Goal: Transaction & Acquisition: Obtain resource

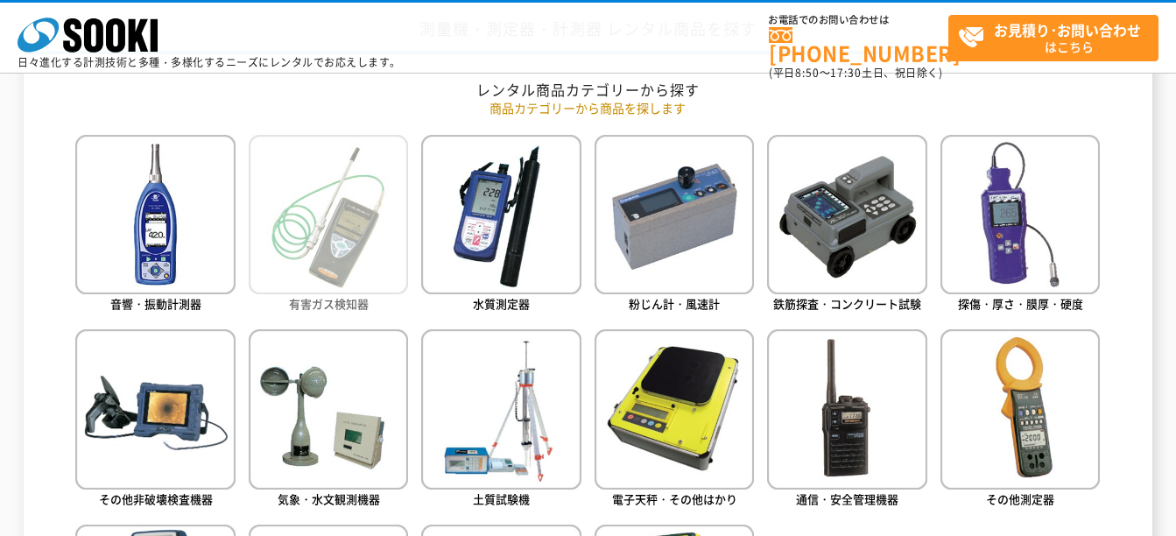
scroll to position [701, 0]
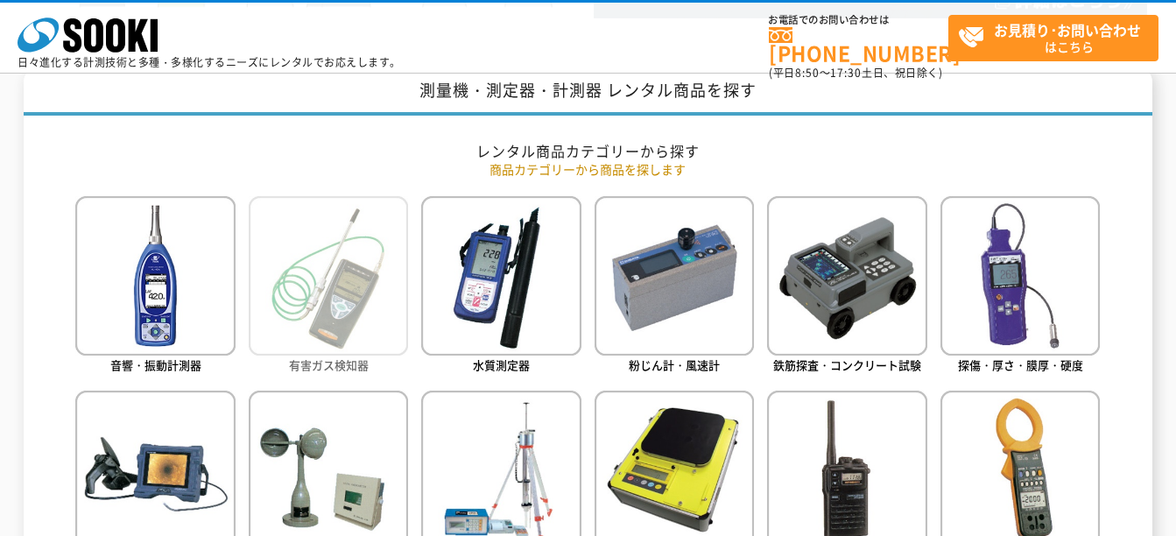
click at [342, 283] on img at bounding box center [328, 275] width 159 height 159
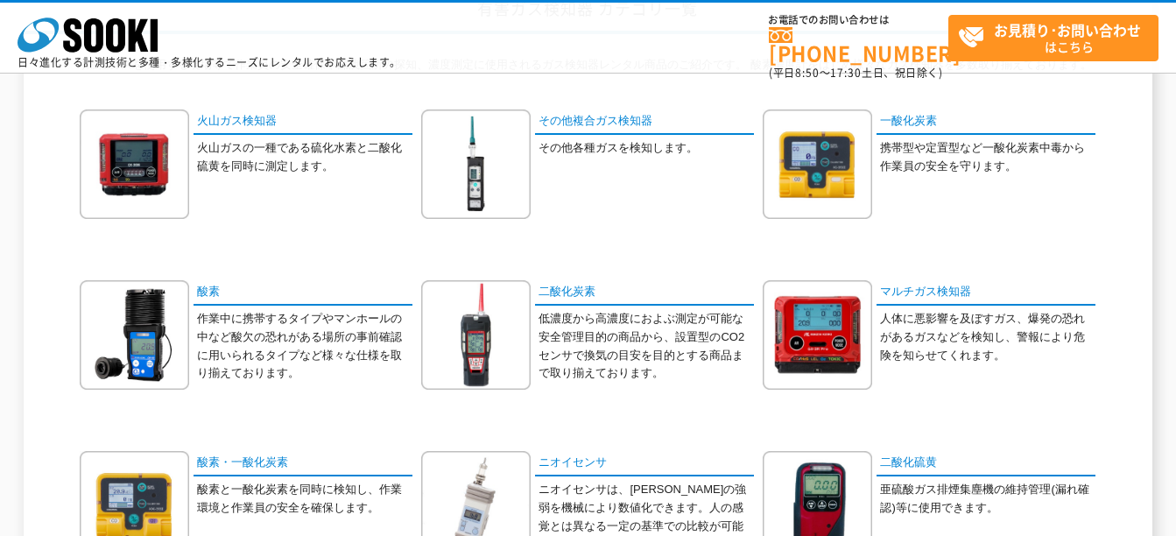
scroll to position [175, 0]
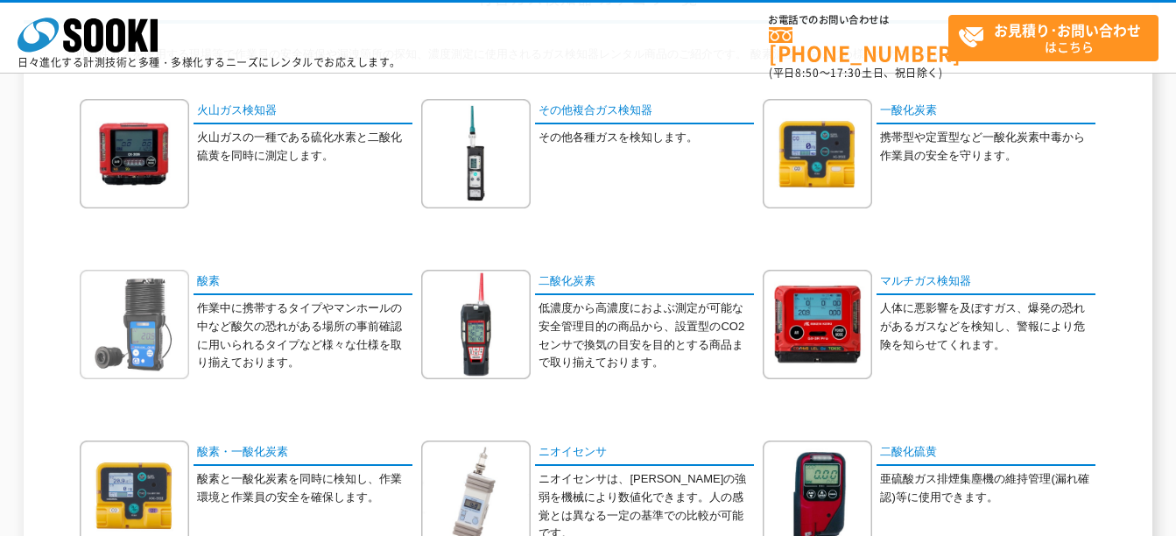
click at [154, 279] on img at bounding box center [134, 324] width 109 height 109
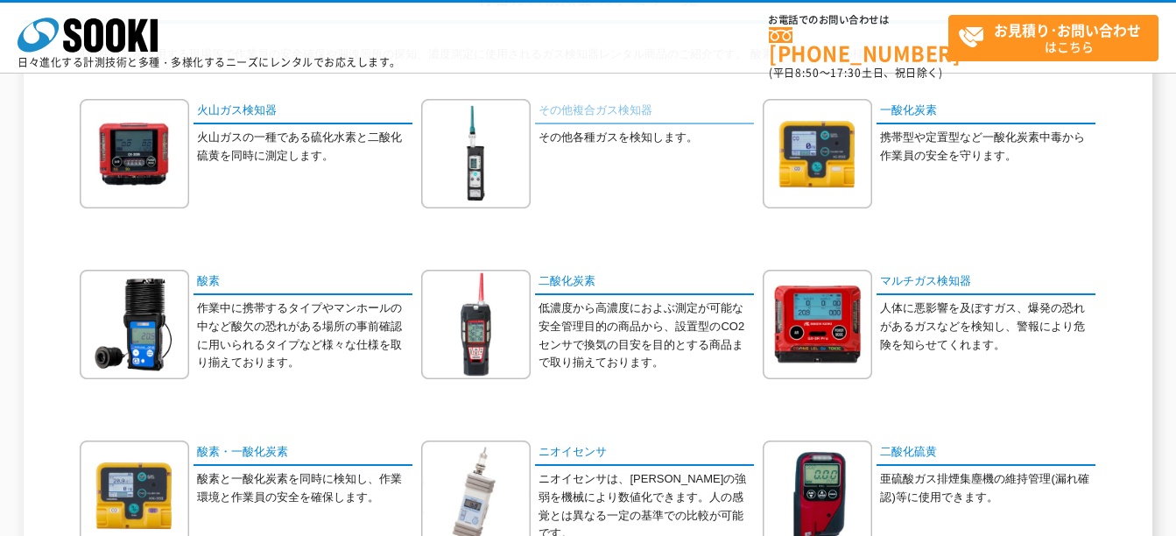
click at [628, 118] on link "その他複合ガス検知器" at bounding box center [644, 111] width 219 height 25
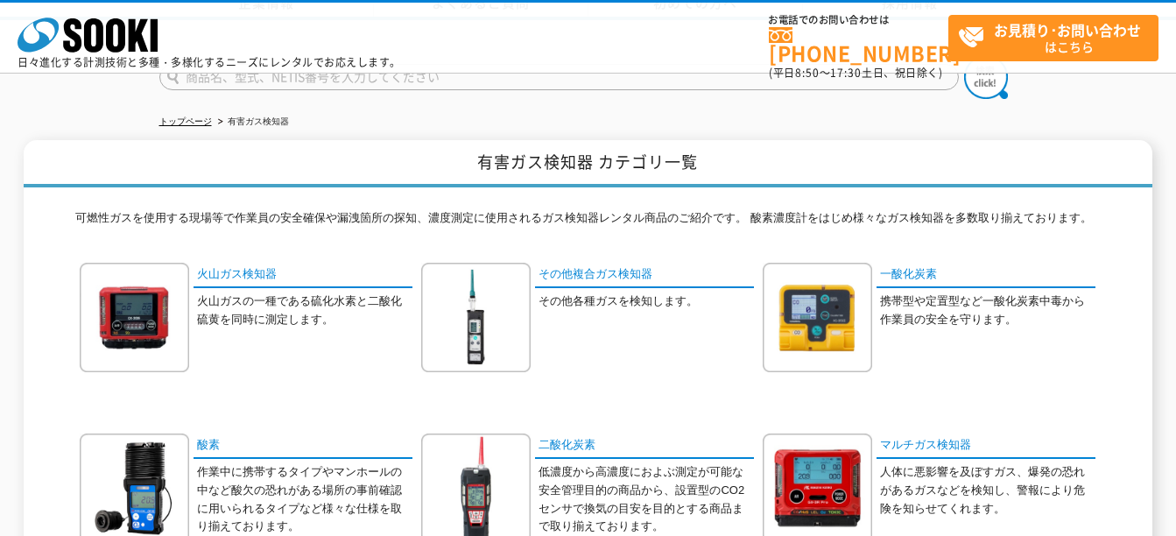
scroll to position [0, 0]
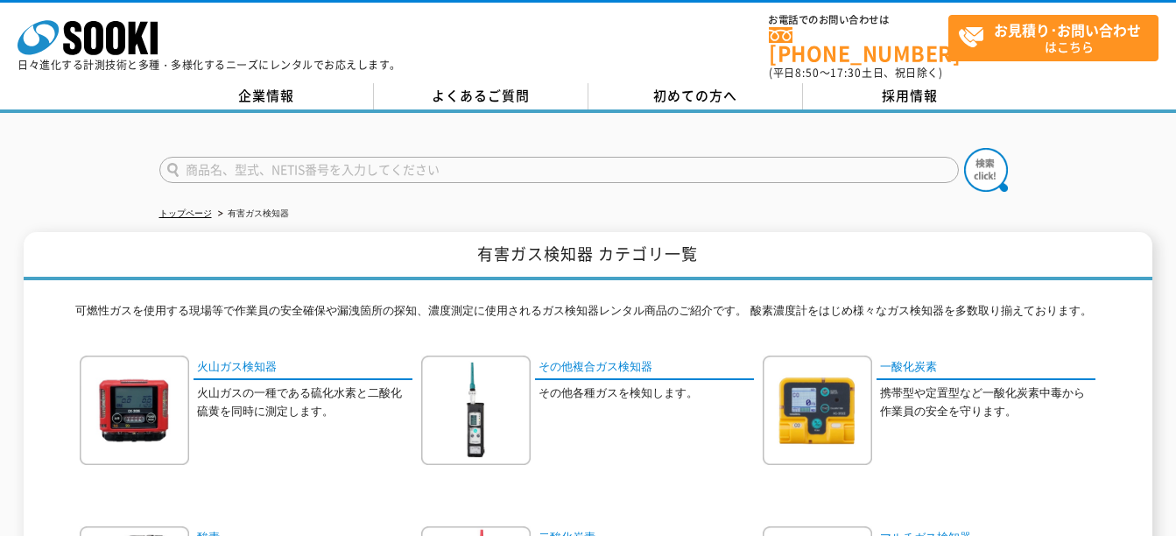
click at [277, 157] on input "text" at bounding box center [559, 170] width 800 height 26
type input "r"
type input "硫化水素"
click at [989, 161] on img at bounding box center [986, 170] width 44 height 44
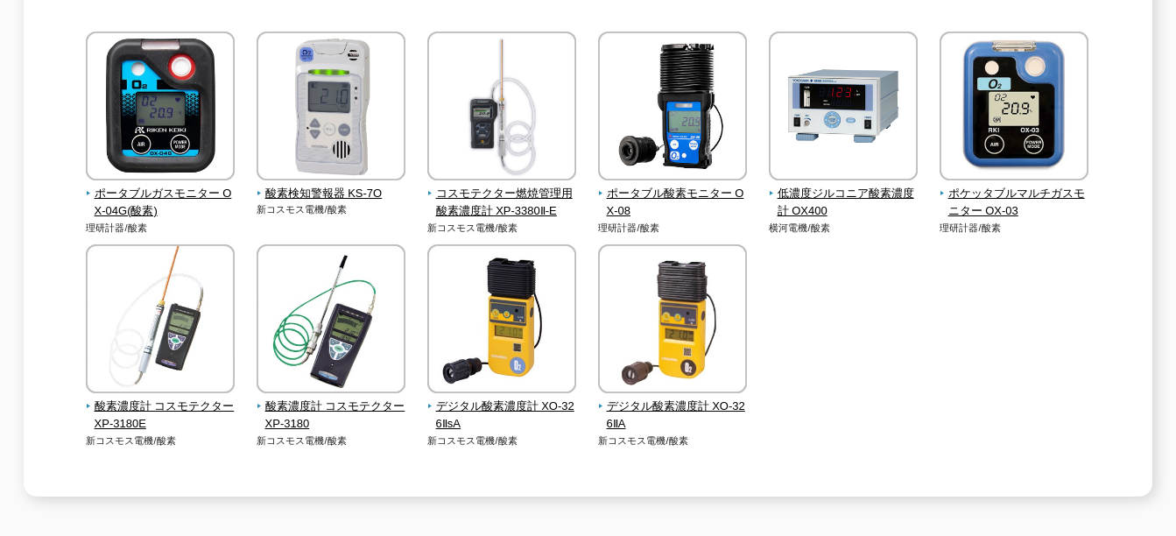
scroll to position [350, 0]
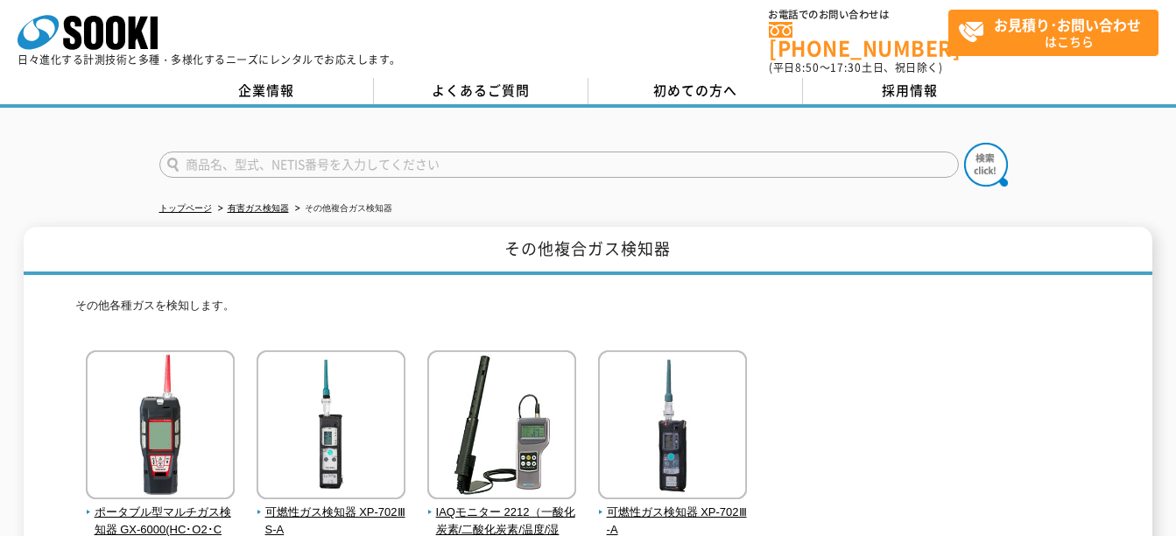
scroll to position [343, 0]
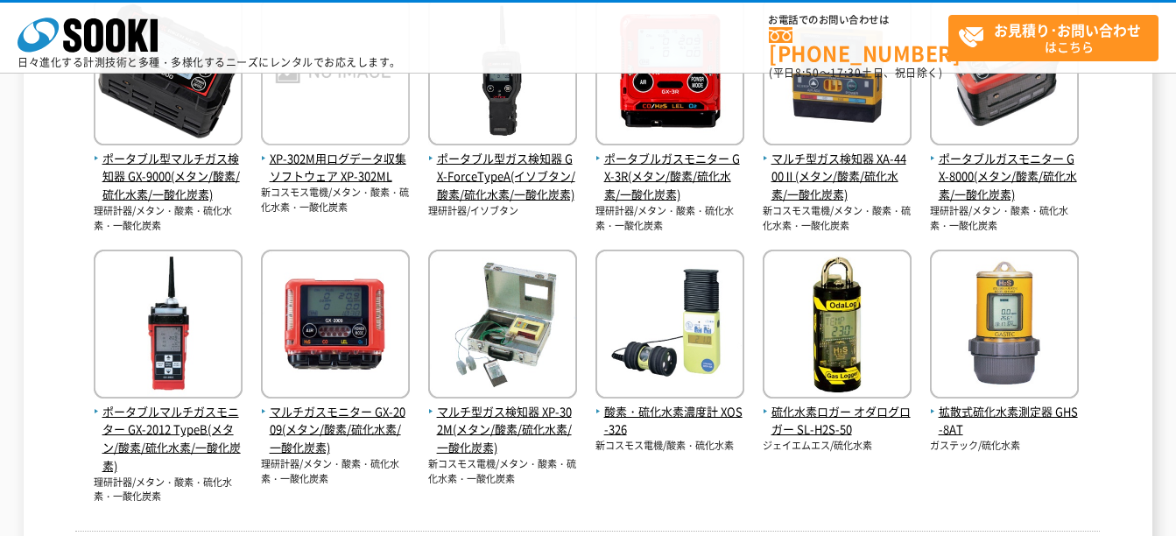
scroll to position [701, 0]
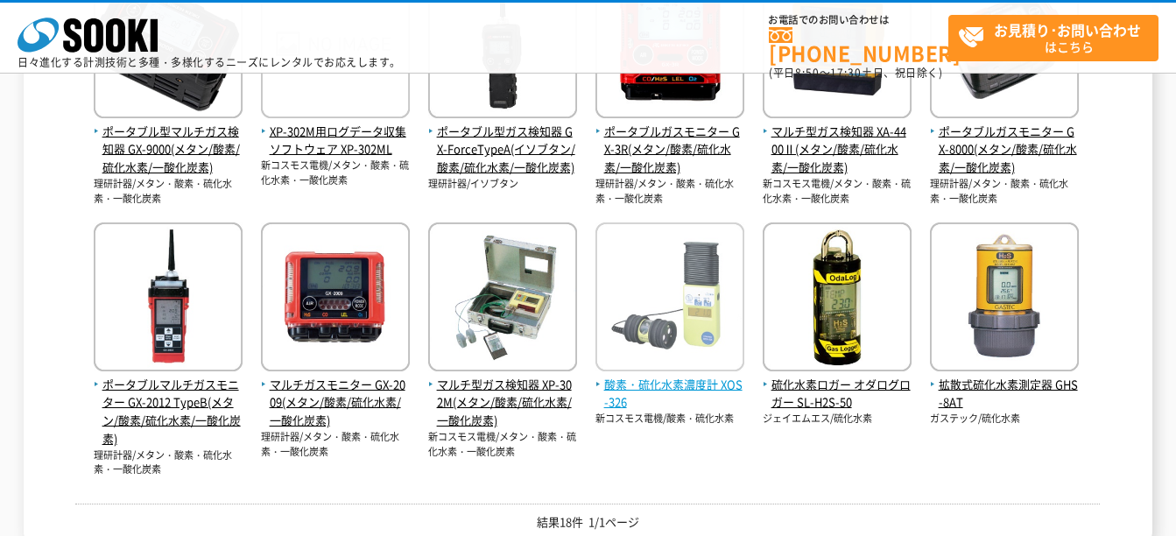
click at [684, 314] on img at bounding box center [670, 298] width 149 height 153
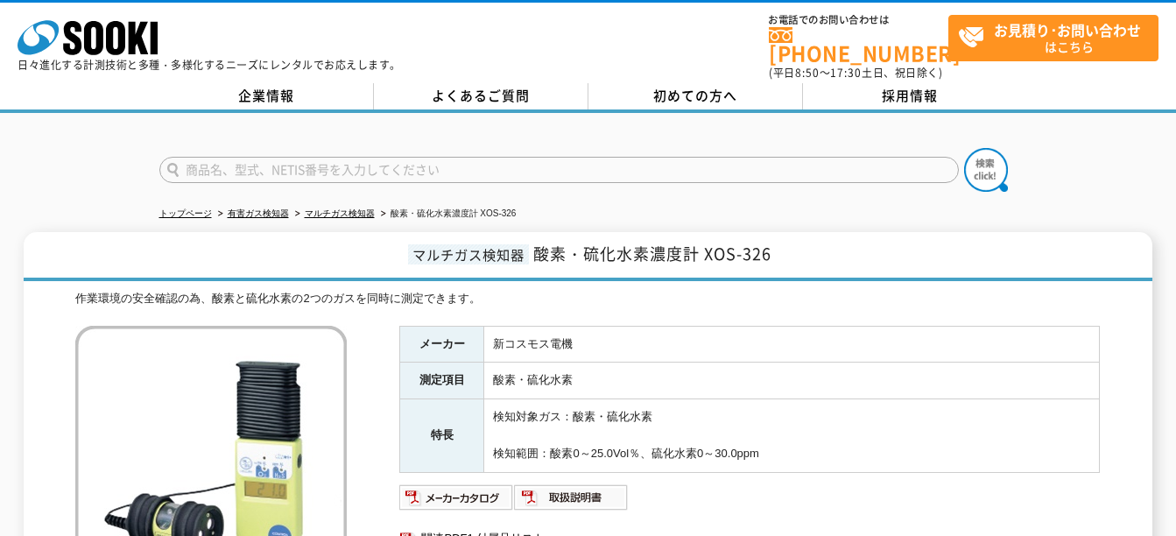
scroll to position [88, 0]
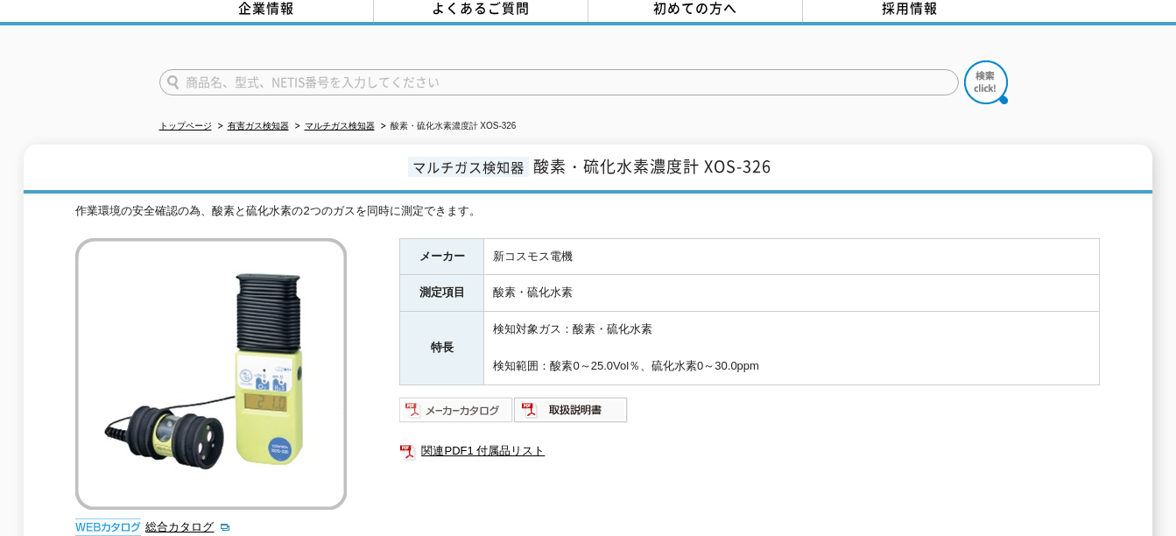
click at [439, 396] on img at bounding box center [456, 410] width 115 height 28
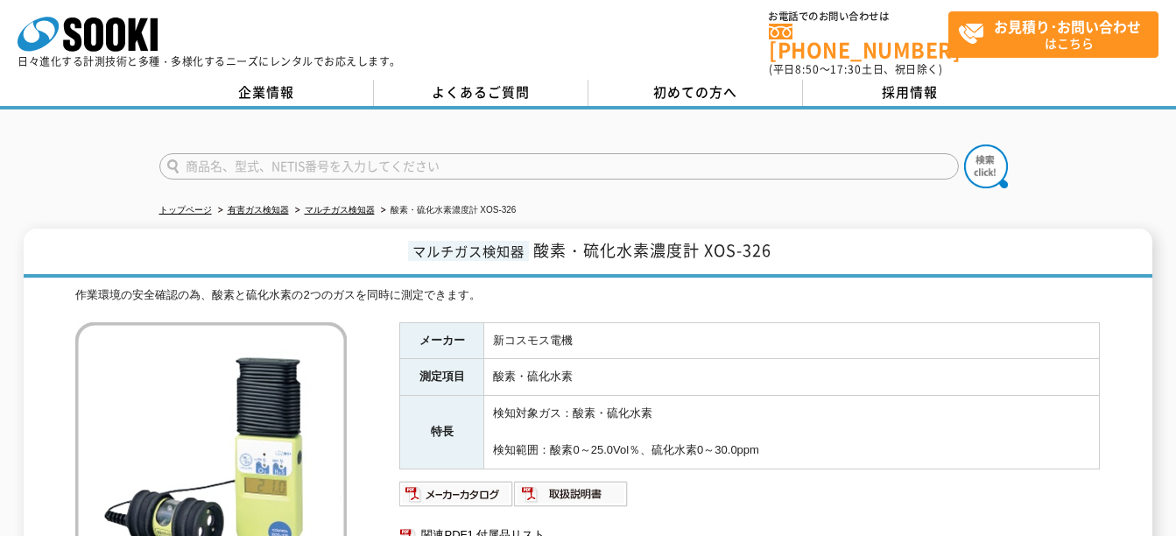
scroll to position [0, 0]
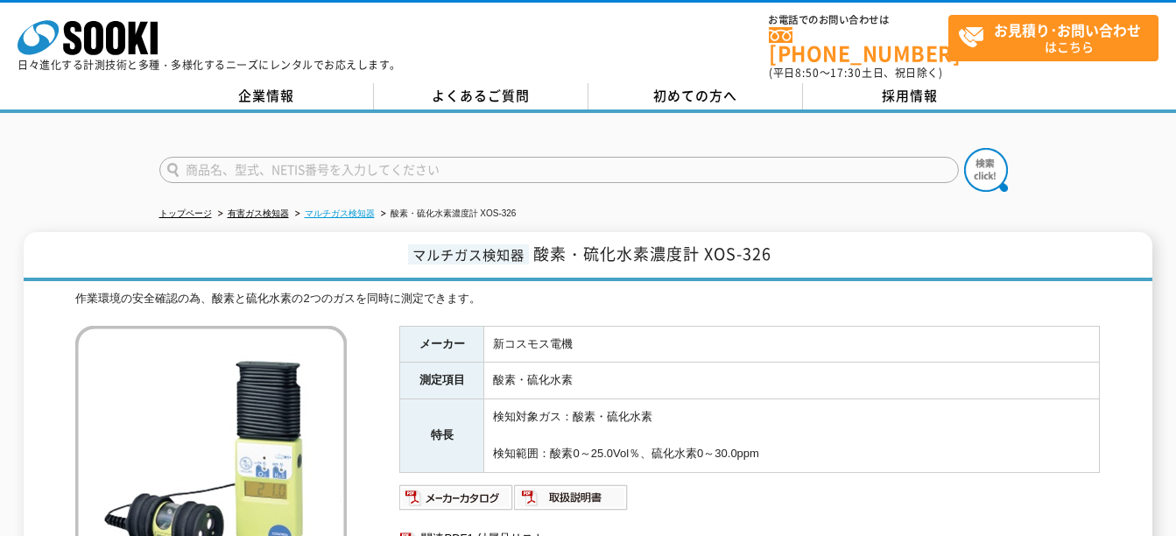
click at [349, 208] on link "マルチガス検知器" at bounding box center [340, 213] width 70 height 10
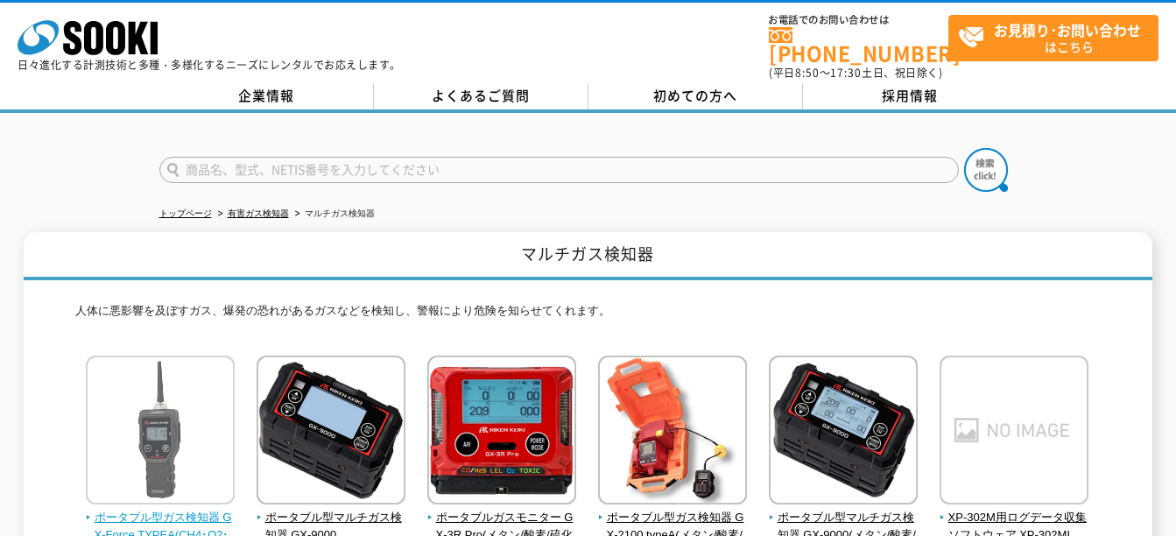
click at [165, 391] on img at bounding box center [160, 432] width 149 height 153
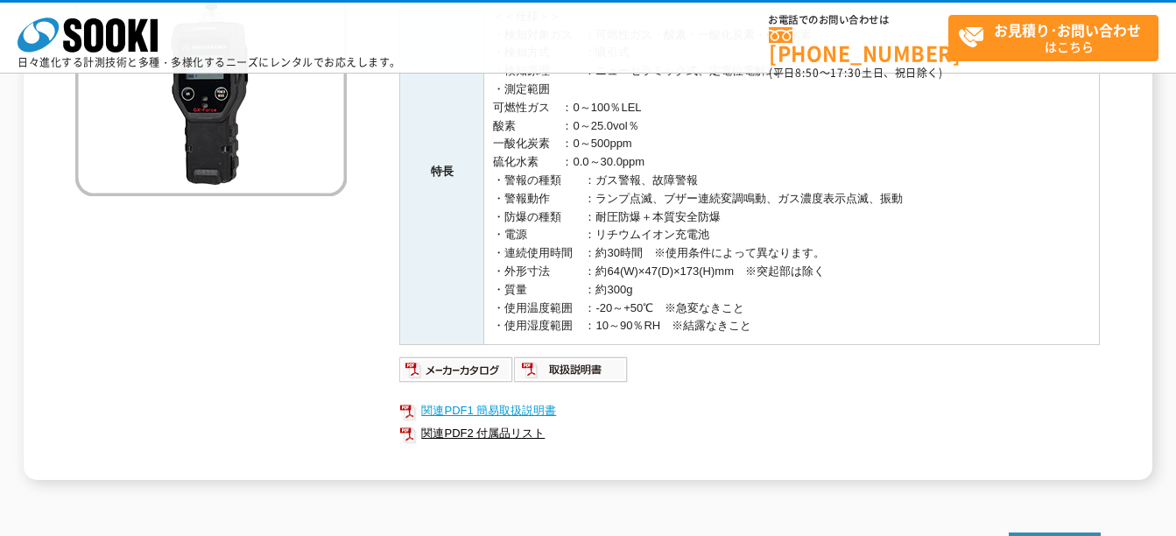
scroll to position [350, 0]
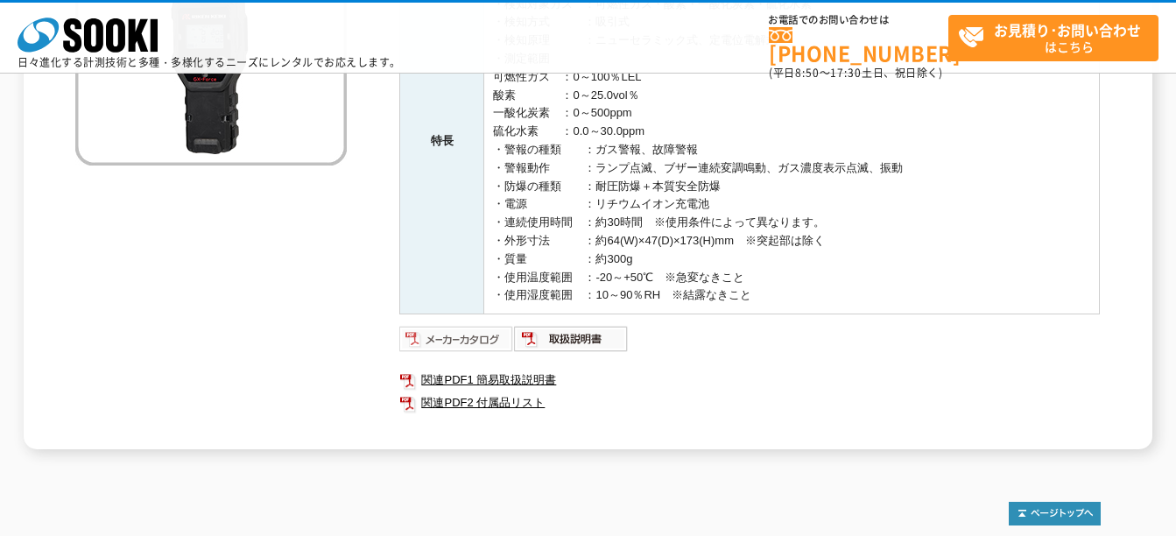
click at [485, 340] on img at bounding box center [456, 339] width 115 height 28
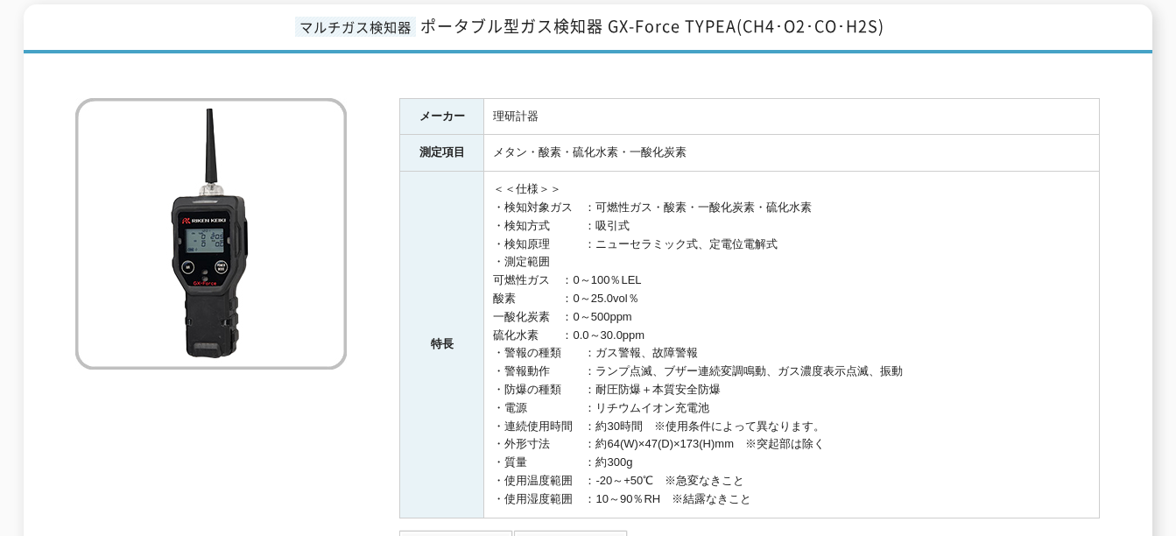
scroll to position [0, 0]
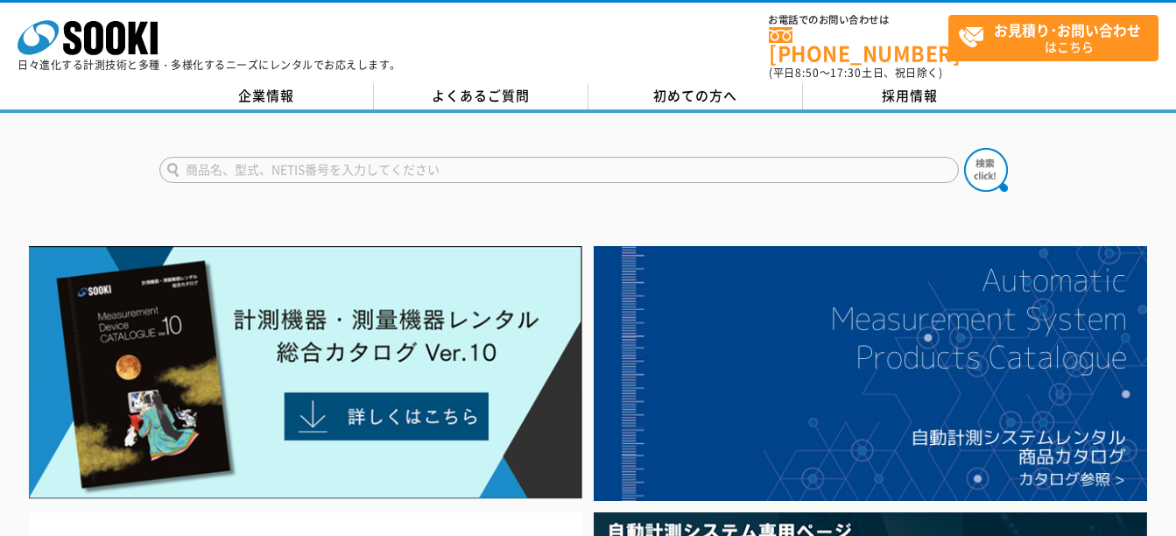
click at [250, 163] on input "text" at bounding box center [559, 170] width 800 height 26
type input "杭"
click at [997, 160] on img at bounding box center [986, 170] width 44 height 44
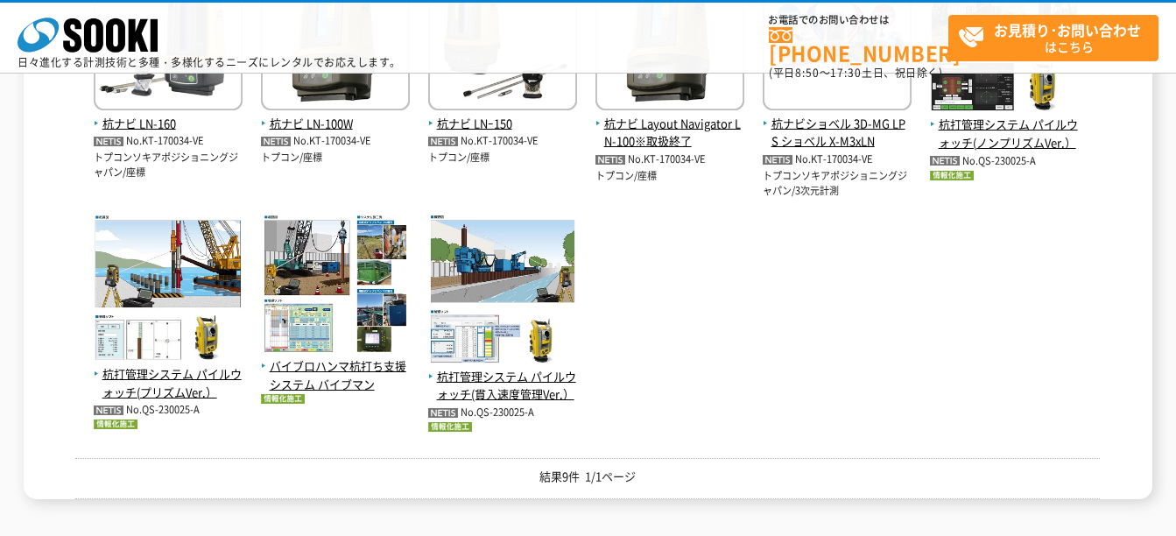
scroll to position [350, 0]
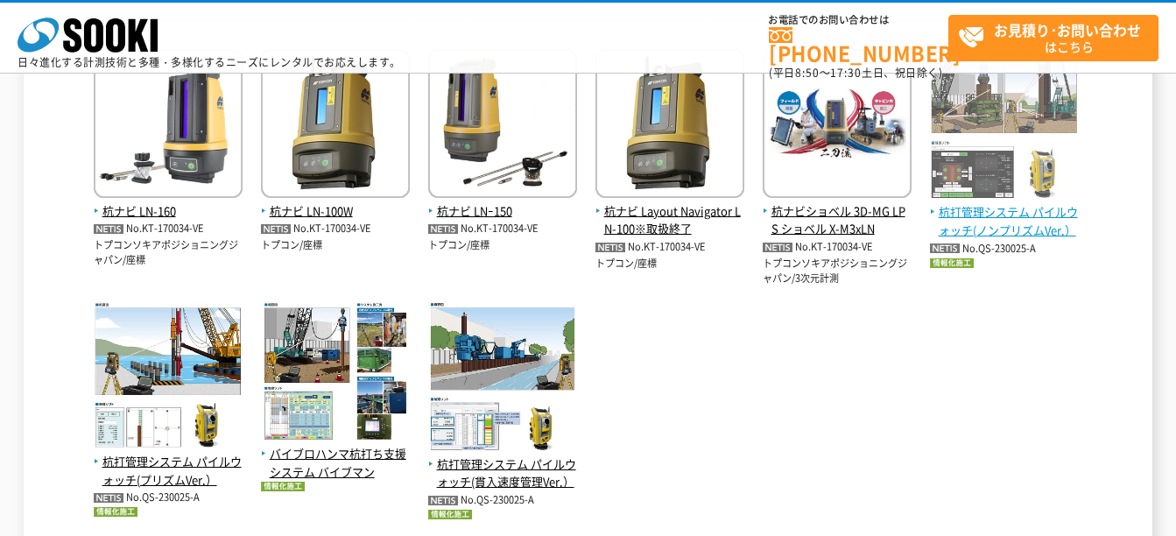
click at [995, 177] on img at bounding box center [1004, 126] width 149 height 155
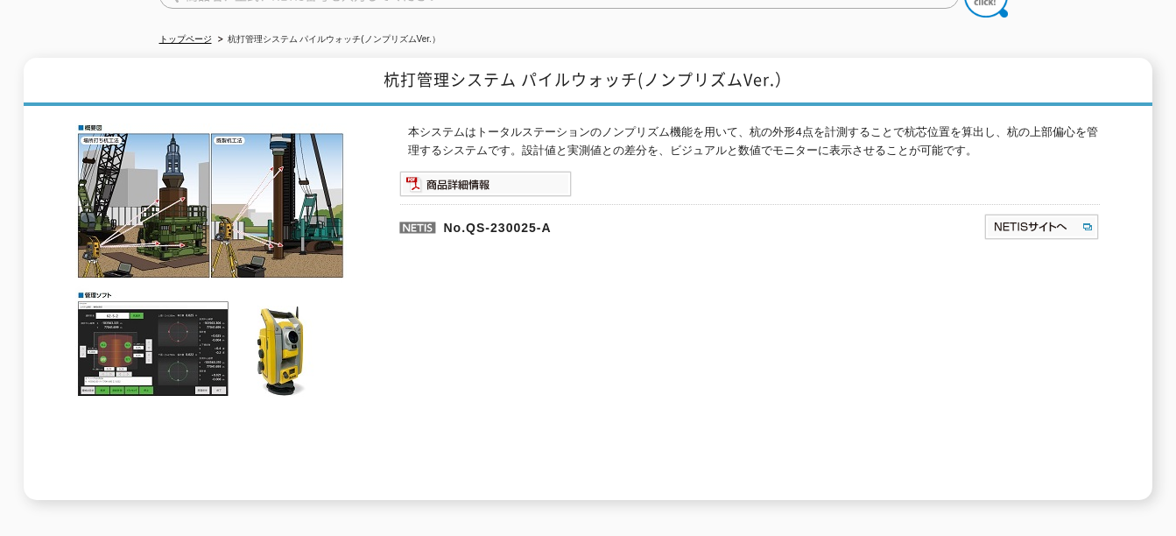
scroll to position [175, 0]
click at [458, 170] on img at bounding box center [485, 183] width 173 height 26
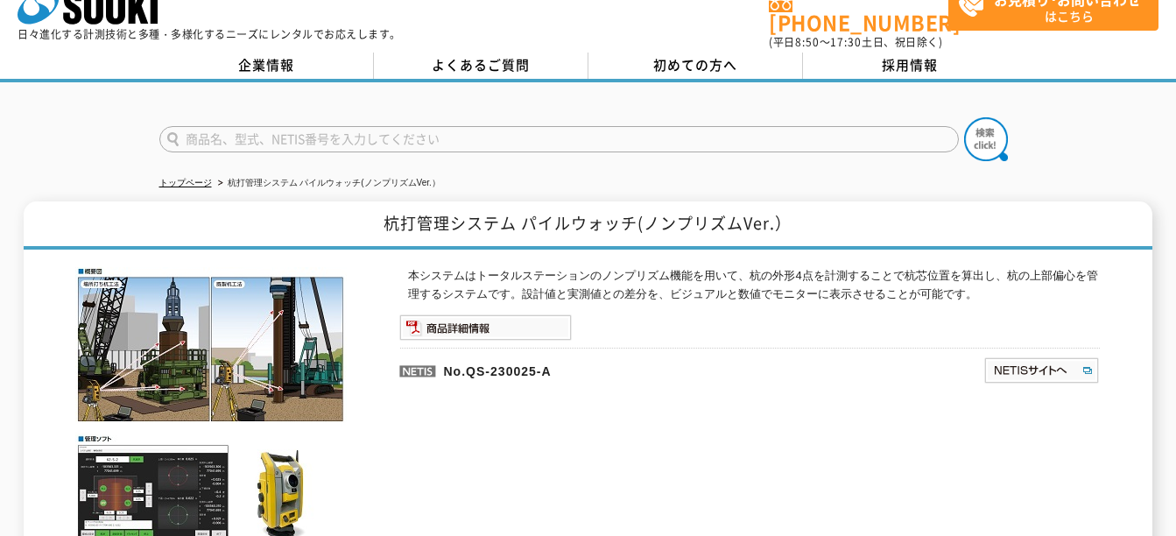
scroll to position [0, 0]
